Goal: Use online tool/utility: Use online tool/utility

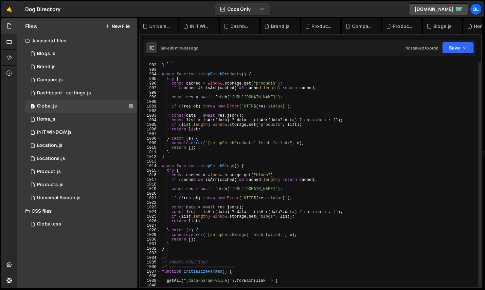
scroll to position [4539, 0]
click at [215, 226] on div "}) ; } async function setupFetchProducts ( ) { try { const cached = window . st…" at bounding box center [320, 177] width 318 height 234
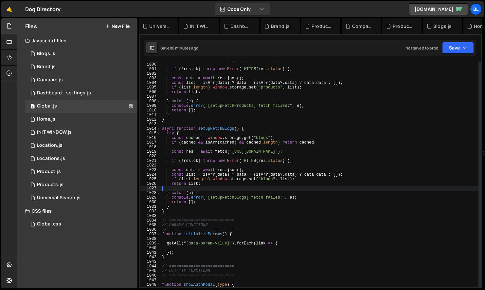
scroll to position [4578, 0]
click at [183, 248] on div "const res = await fetch ( "[URL][DOMAIN_NAME]" ) ; if ( ! res . ok ) throw new …" at bounding box center [320, 174] width 318 height 234
type textarea "console.log(link);"
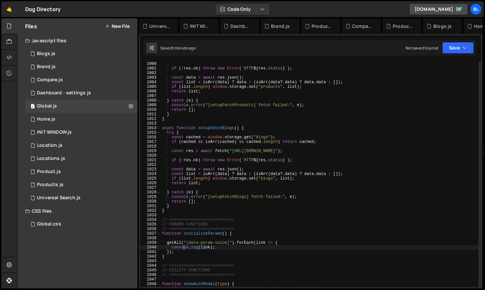
click at [217, 246] on div "const res = await fetch ( "[URL][DOMAIN_NAME]" ) ; if ( ! res . ok ) throw new …" at bounding box center [320, 174] width 318 height 234
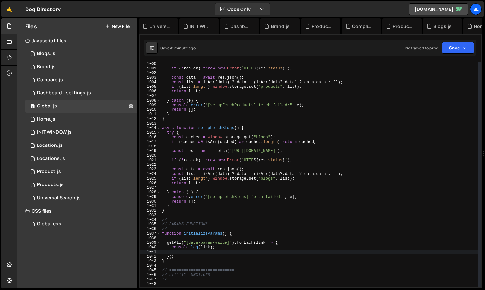
scroll to position [0, 0]
click at [92, 133] on div "0 INIT WINDOW.js 0" at bounding box center [81, 132] width 112 height 13
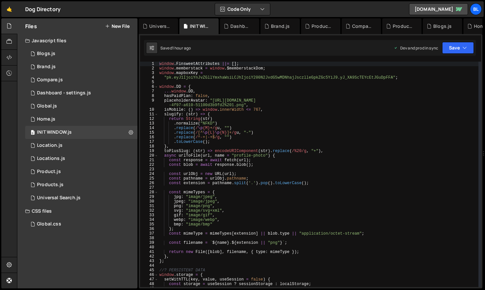
click at [205, 83] on div "window . FinsweetAttributes ||= [ ] ; window . memberstack = window . $memberst…" at bounding box center [318, 179] width 320 height 234
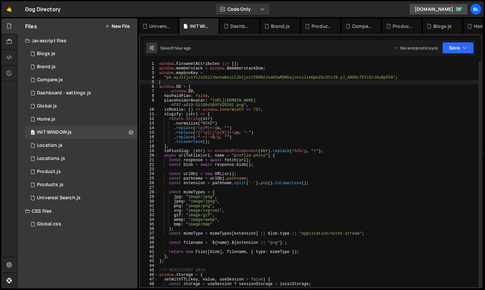
click at [196, 89] on div "window . FinsweetAttributes ||= [ ] ; window . memberstack = window . $memberst…" at bounding box center [318, 179] width 320 height 234
click at [217, 93] on div "window . FinsweetAttributes ||= [ ] ; window . memberstack = window . $memberst…" at bounding box center [318, 179] width 320 height 234
click at [204, 88] on div "window . FinsweetAttributes ||= [ ] ; window . memberstack = window . $memberst…" at bounding box center [318, 179] width 320 height 234
click at [196, 95] on div "window . FinsweetAttributes ||= [ ] ; window . memberstack = window . $memberst…" at bounding box center [318, 179] width 320 height 234
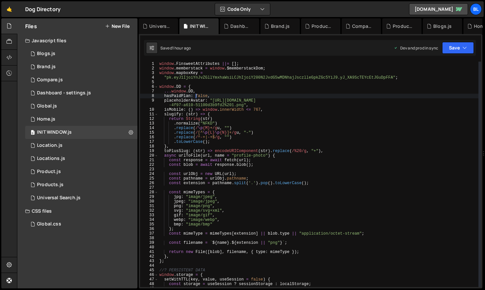
click at [205, 96] on div "window . FinsweetAttributes ||= [ ] ; window . memberstack = window . $memberst…" at bounding box center [318, 179] width 320 height 234
click at [213, 96] on div "window . FinsweetAttributes ||= [ ] ; window . memberstack = window . $memberst…" at bounding box center [318, 179] width 320 height 234
click at [216, 116] on div "window . FinsweetAttributes ||= [ ] ; window . memberstack = window . $memberst…" at bounding box center [318, 179] width 320 height 234
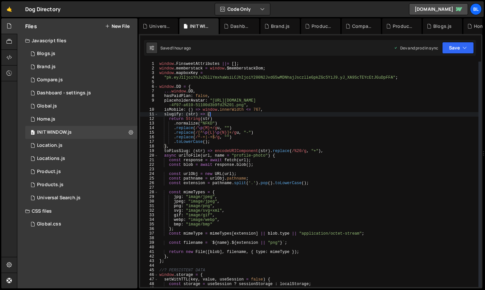
click at [264, 107] on div "window . FinsweetAttributes ||= [ ] ; window . memberstack = window . $memberst…" at bounding box center [318, 179] width 320 height 234
type textarea "[DEMOGRAPHIC_DATA]: () => window.innerWidth <= 767,"
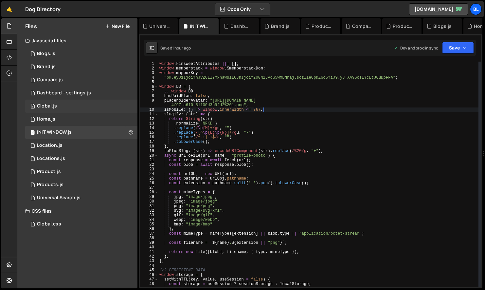
click at [73, 107] on div "1 Global.js 0" at bounding box center [81, 106] width 112 height 13
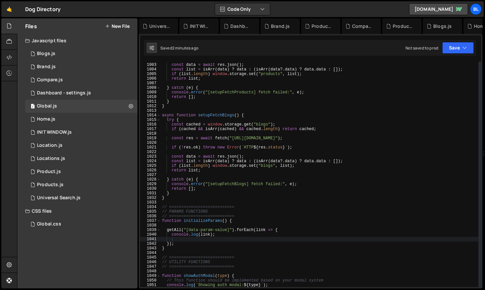
scroll to position [4599, 0]
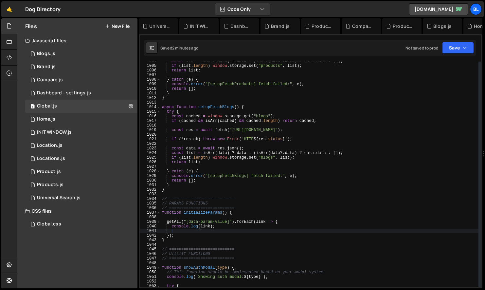
click at [199, 235] on div "const list = isArr ( data ) ? data : ( isArr ( data ?. data ) ? data . data : […" at bounding box center [320, 176] width 318 height 234
type textarea "});"
click at [202, 230] on div "const list = isArr ( data ) ? data : ( isArr ( data ?. data ) ? data . data : […" at bounding box center [320, 176] width 318 height 234
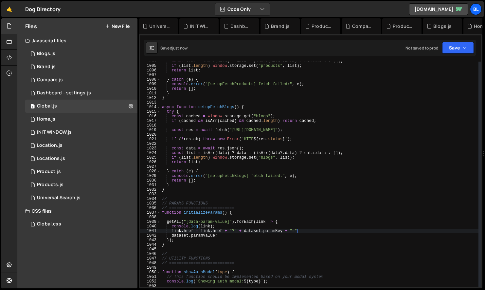
click at [171, 226] on div "const list = isArr ( data ) ? data : ( isArr ( data ?. data ) ? data . data : […" at bounding box center [320, 176] width 318 height 234
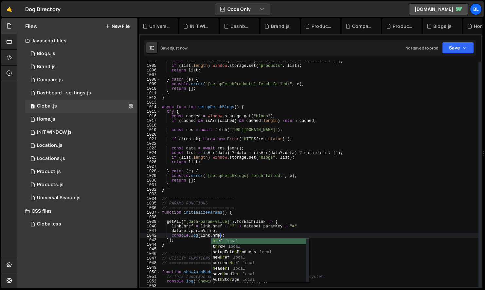
scroll to position [0, 5]
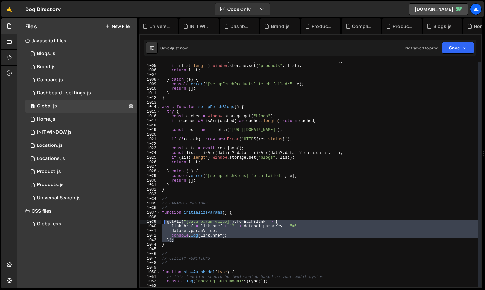
drag, startPoint x: 179, startPoint y: 240, endPoint x: 165, endPoint y: 221, distance: 23.6
click at [165, 221] on div "const list = isArr ( data ) ? data : ( isArr ( data ?. data ) ? data . data : […" at bounding box center [320, 176] width 318 height 234
type textarea "getAll("[data-param-value]").forEach(link => { link.href = link.href + "?" + da…"
paste textarea
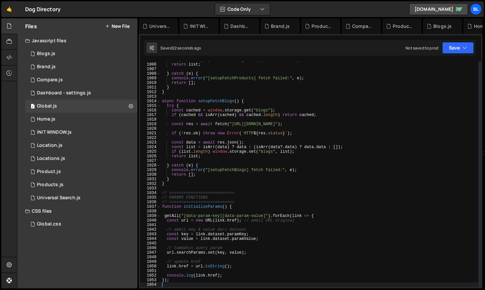
scroll to position [4605, 0]
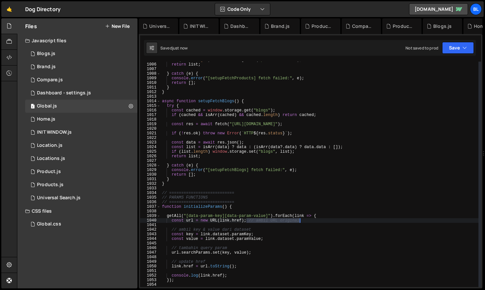
type textarea "const url = new URL(link.href);"
drag, startPoint x: 248, startPoint y: 219, endPoint x: 306, endPoint y: 220, distance: 57.9
click at [306, 220] on div "if ( list . length ) window . storage . set ( "products" , list ) ; return list…" at bounding box center [320, 175] width 318 height 234
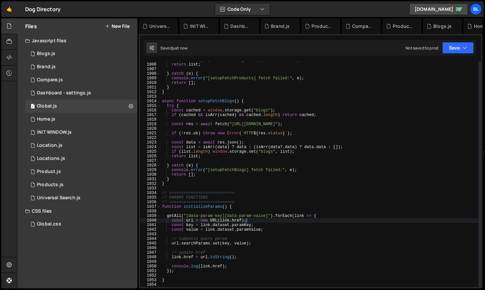
drag, startPoint x: 257, startPoint y: 228, endPoint x: 262, endPoint y: 218, distance: 11.1
click at [262, 218] on div "if ( list . length ) window . storage . set ( "products" , list ) ; return list…" at bounding box center [320, 175] width 318 height 234
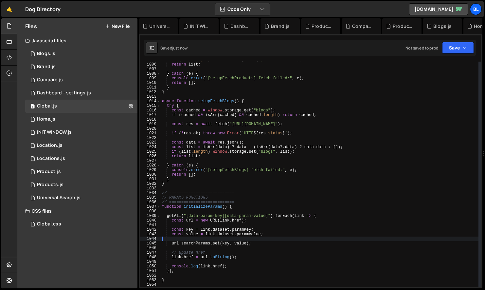
scroll to position [0, 0]
drag, startPoint x: 238, startPoint y: 243, endPoint x: 241, endPoint y: 239, distance: 4.9
click at [241, 239] on div "if ( list . length ) window . storage . set ( "products" , list ) ; return list…" at bounding box center [320, 175] width 318 height 234
click at [236, 248] on div "if ( list . length ) window . storage . set ( "products" , list ) ; return list…" at bounding box center [320, 175] width 318 height 234
click at [226, 253] on div "if ( list . length ) window . storage . set ( "products" , list ) ; return list…" at bounding box center [320, 175] width 318 height 234
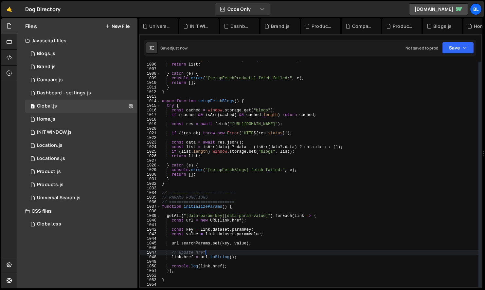
click at [214, 248] on div "if ( list . length ) window . storage . set ( "products" , list ) ; return list…" at bounding box center [320, 175] width 318 height 234
type textarea "// update href"
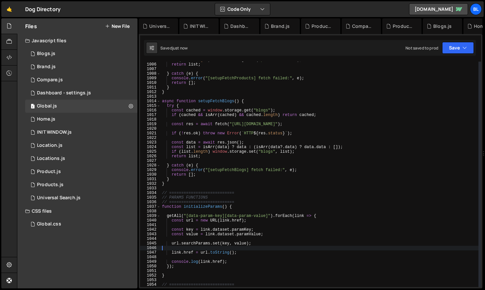
click at [229, 264] on div "if ( list . length ) window . storage . set ( "products" , list ) ; return list…" at bounding box center [320, 175] width 318 height 234
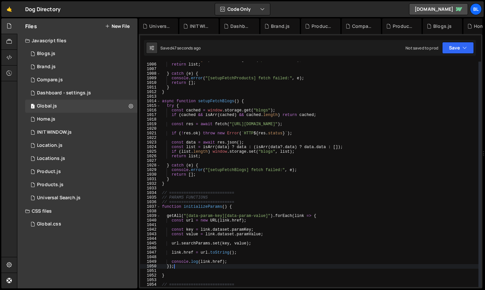
click at [257, 230] on div "if ( list . length ) window . storage . set ( "products" , list ) ; return list…" at bounding box center [320, 175] width 318 height 234
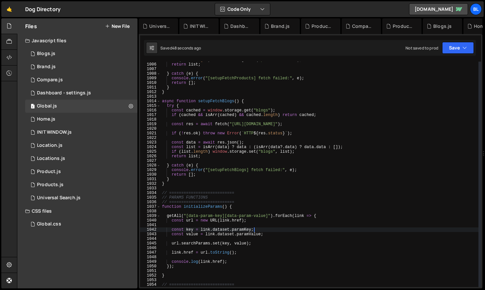
click at [240, 229] on div "if ( list . length ) window . storage . set ( "products" , list ) ; return list…" at bounding box center [320, 175] width 318 height 234
paste textarea "data-param-k"
type textarea "const key = link.dataset.paramKey;"
click at [261, 230] on div "if ( list . length ) window . storage . set ( "products" , list ) ; return list…" at bounding box center [320, 175] width 318 height 234
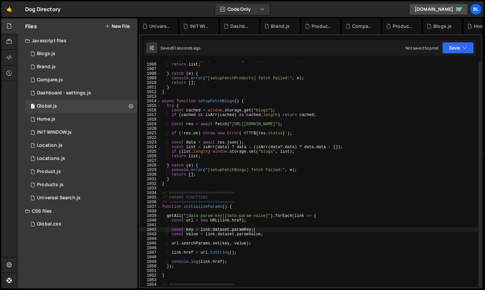
click at [206, 229] on div "if ( list . length ) window . storage . set ( "products" , list ) ; return list…" at bounding box center [320, 175] width 318 height 234
click at [188, 230] on div "if ( list . length ) window . storage . set ( "products" , list ) ; return list…" at bounding box center [320, 175] width 318 height 234
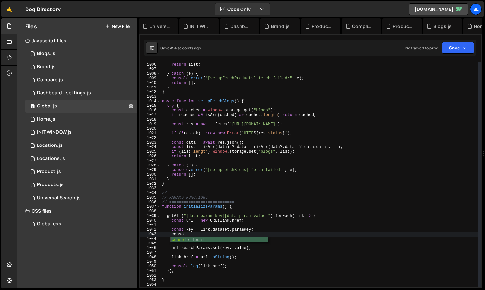
type textarea "console"
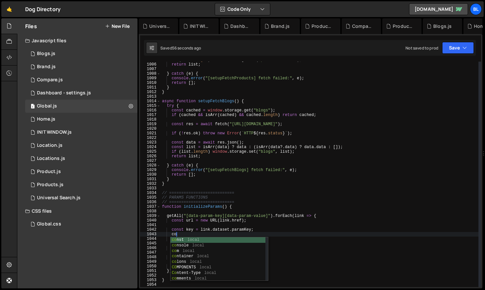
type textarea "cosnt"
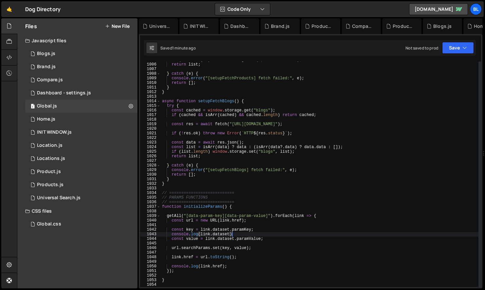
scroll to position [0, 6]
type textarea "console.log(link.dataset);"
